Goal: Transaction & Acquisition: Book appointment/travel/reservation

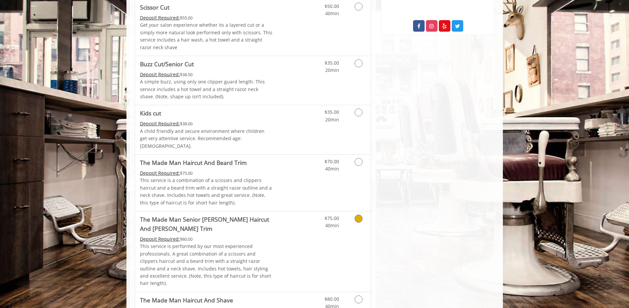
scroll to position [378, 0]
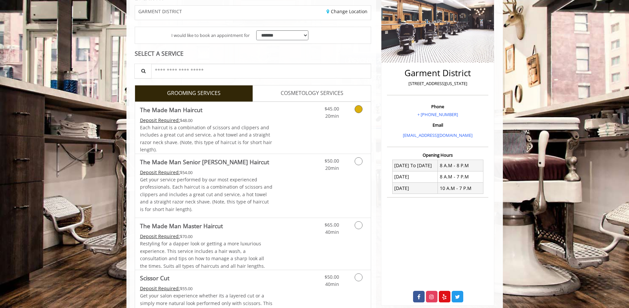
click at [333, 127] on div "$45.00 20min" at bounding box center [341, 128] width 59 height 52
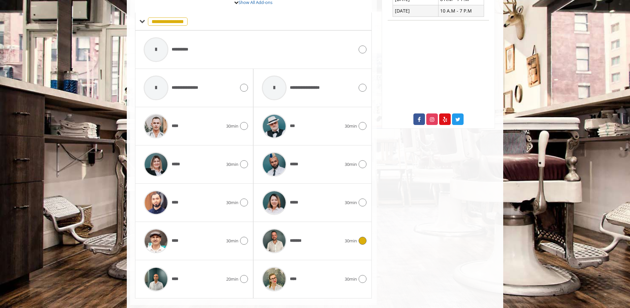
scroll to position [298, 0]
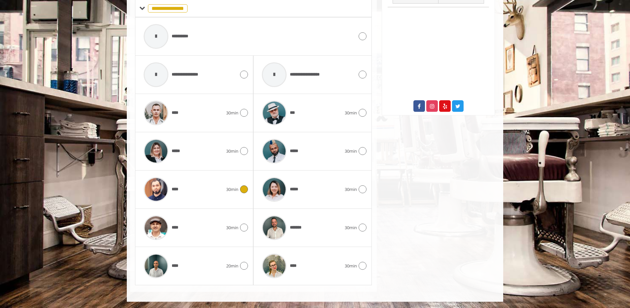
click at [230, 188] on span "30min" at bounding box center [232, 189] width 12 height 7
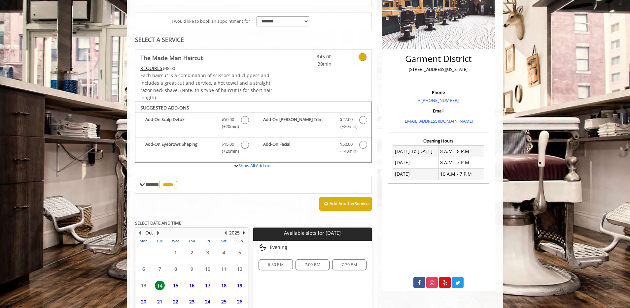
scroll to position [176, 0]
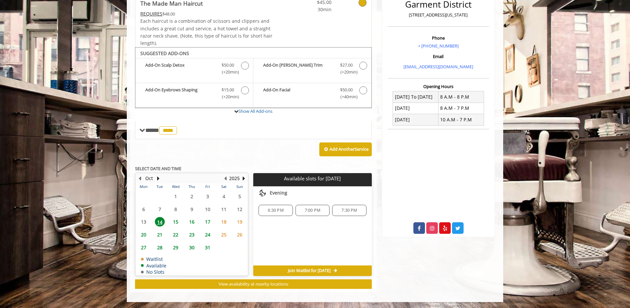
click at [173, 223] on span "15" at bounding box center [176, 222] width 10 height 10
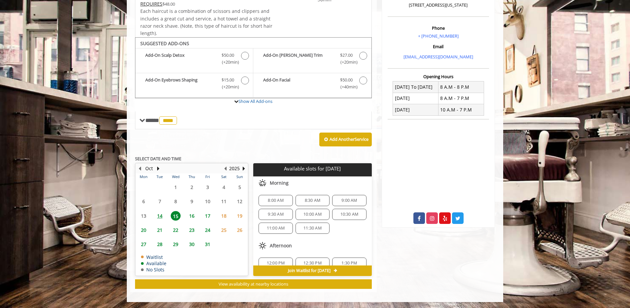
scroll to position [85, 0]
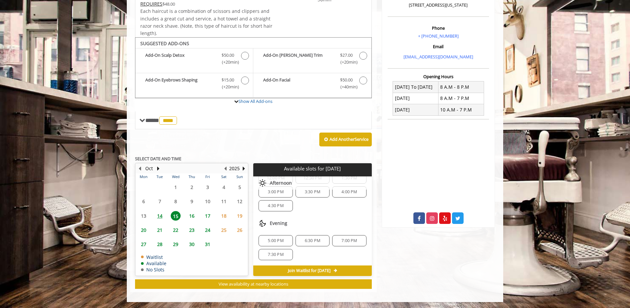
click at [163, 217] on span "14" at bounding box center [160, 216] width 10 height 10
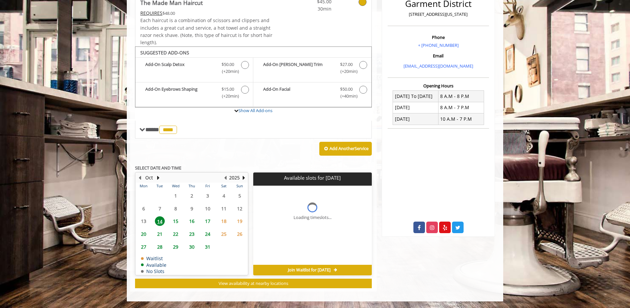
scroll to position [176, 0]
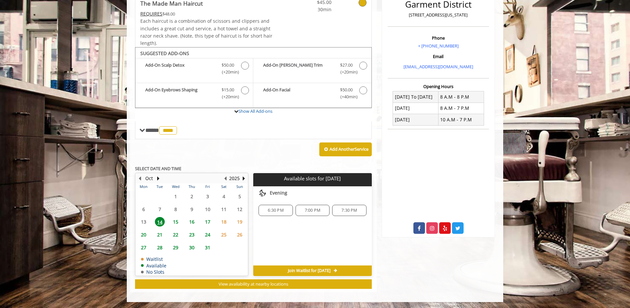
click at [178, 222] on span "15" at bounding box center [176, 222] width 10 height 10
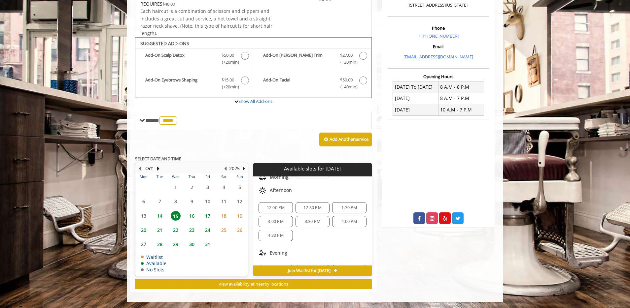
scroll to position [55, 0]
